Goal: Entertainment & Leisure: Consume media (video, audio)

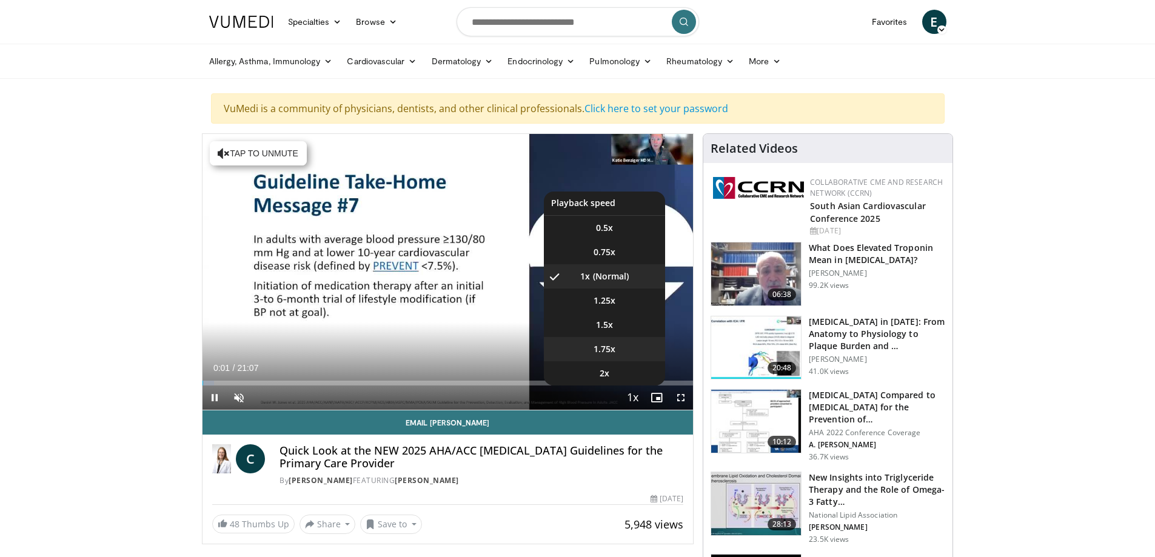
click at [610, 352] on span "1.75x" at bounding box center [604, 349] width 22 height 12
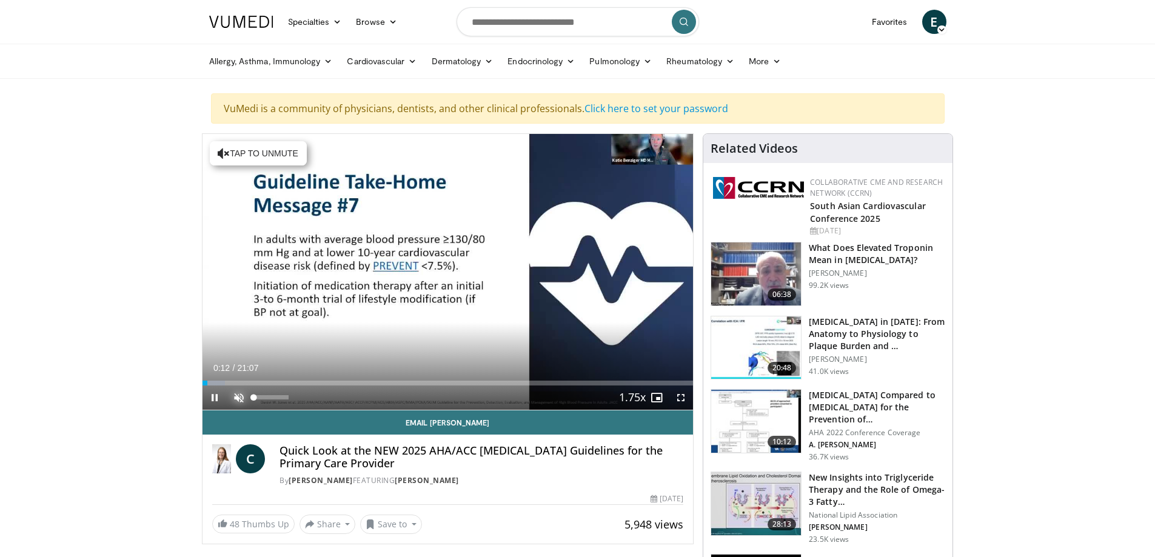
click at [241, 398] on span "Video Player" at bounding box center [239, 397] width 24 height 24
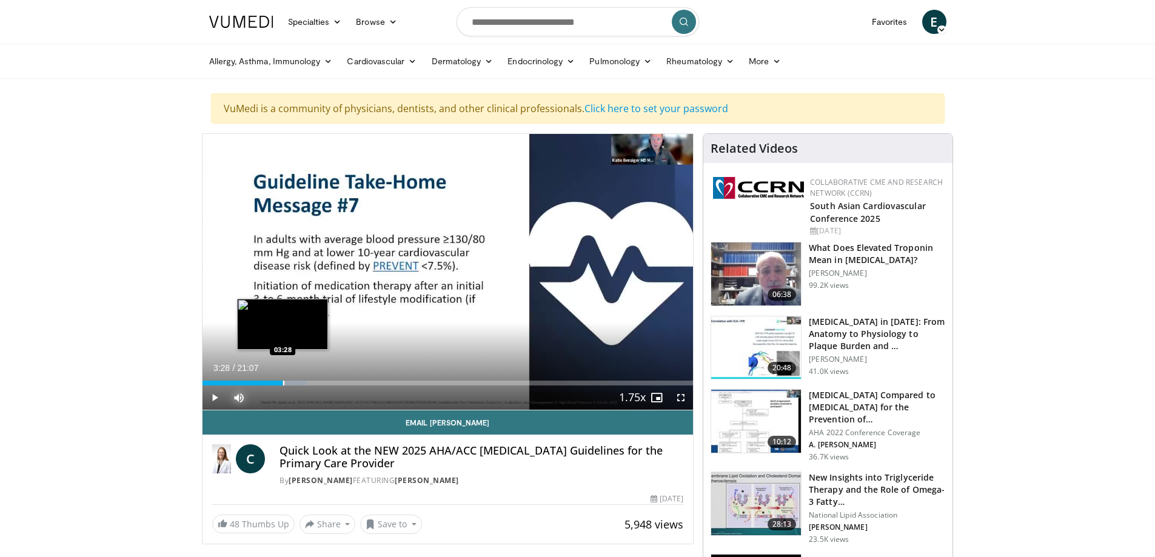
drag, startPoint x: 299, startPoint y: 384, endPoint x: 282, endPoint y: 383, distance: 17.0
click at [283, 383] on div "Progress Bar" at bounding box center [283, 383] width 1 height 5
